Goal: Find specific fact: Find specific fact

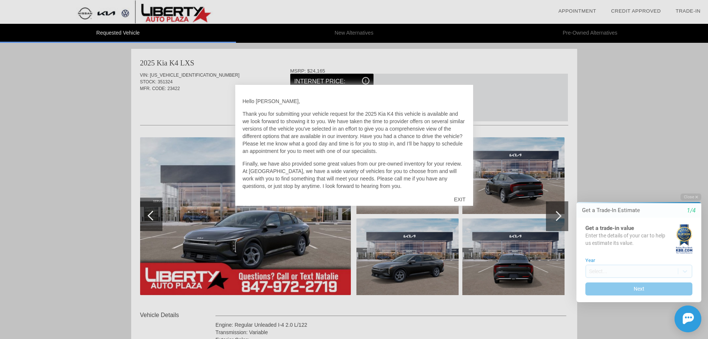
click at [459, 200] on div "EXIT" at bounding box center [460, 199] width 26 height 22
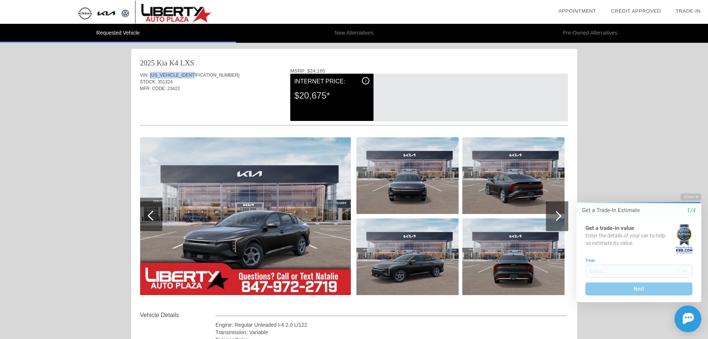
drag, startPoint x: 150, startPoint y: 73, endPoint x: 197, endPoint y: 75, distance: 46.9
click at [197, 75] on div "VIN: [US_VEHICLE_IDENTIFICATION_NUMBER]" at bounding box center [354, 75] width 428 height 7
copy span "[US_VEHICLE_IDENTIFICATION_NUMBER]"
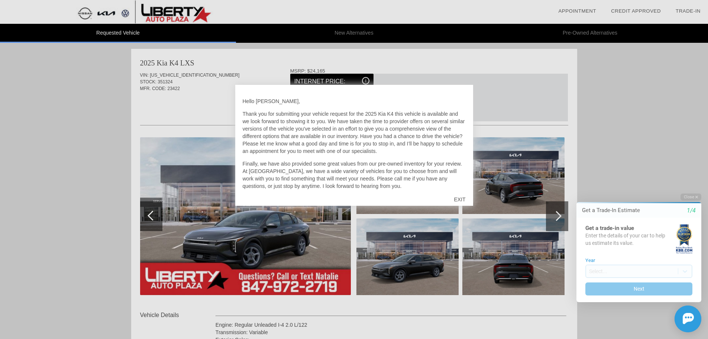
click at [407, 65] on div at bounding box center [354, 169] width 708 height 339
click at [465, 199] on div "EXIT" at bounding box center [460, 199] width 26 height 22
